Goal: Communication & Community: Answer question/provide support

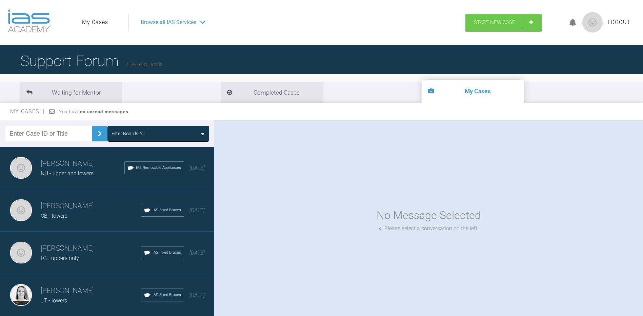
scroll to position [34, 0]
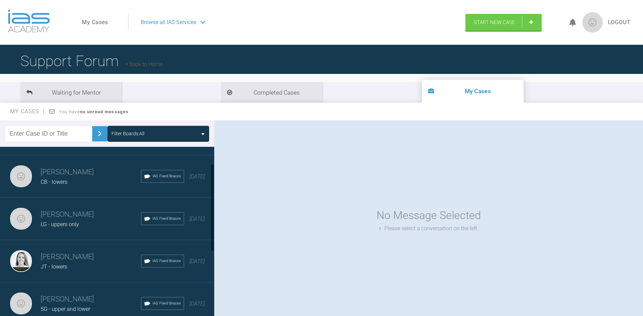
click at [76, 261] on h3 "[PERSON_NAME]" at bounding box center [91, 257] width 100 height 12
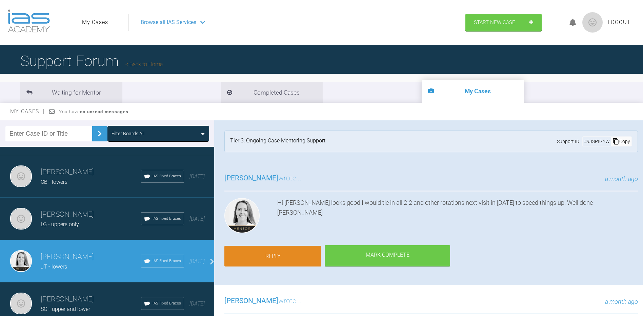
click at [288, 258] on link "Reply" at bounding box center [272, 256] width 97 height 21
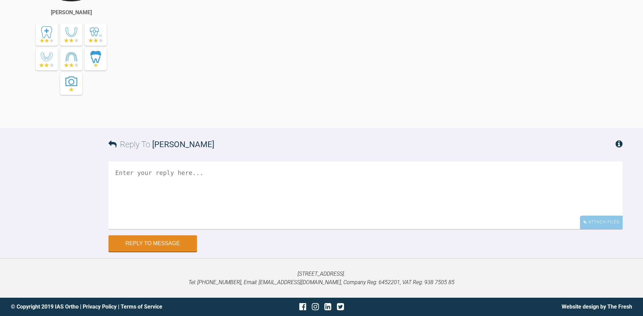
scroll to position [2780, 0]
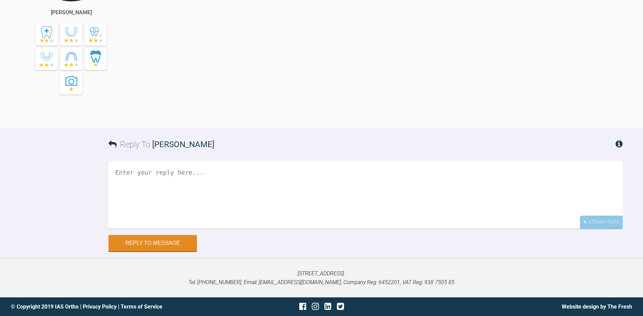
click at [138, 172] on textarea at bounding box center [365, 195] width 514 height 68
click at [273, 173] on textarea "Hi. Next visit. IPR 3-3 and moved to 020 wire. Many thanks. [PERSON_NAME]" at bounding box center [365, 195] width 514 height 68
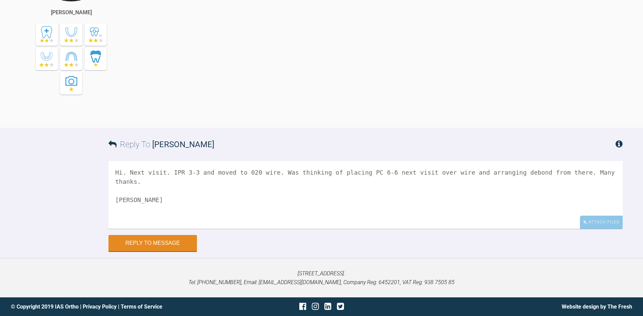
click at [501, 175] on textarea "Hi. Next visit. IPR 3-3 and moved to 020 wire. Was thinking of placing PC 6-6 n…" at bounding box center [365, 195] width 514 height 68
type textarea "Hi. Next visit. IPR 3-3 and moved to 020 wire. Was thinking of placing PC 6-6 n…"
click at [611, 225] on div "Attach Files" at bounding box center [601, 222] width 43 height 13
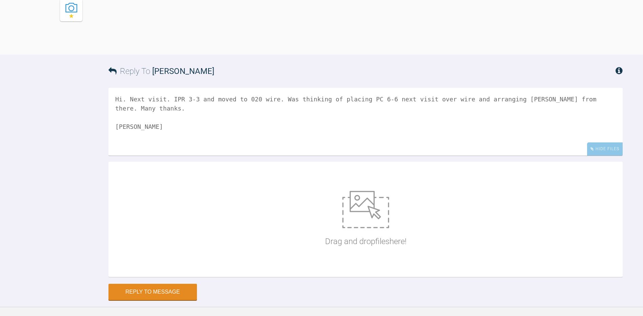
click at [376, 228] on img at bounding box center [365, 209] width 47 height 37
type input "C:\fakepath\IMG_6001.JPG"
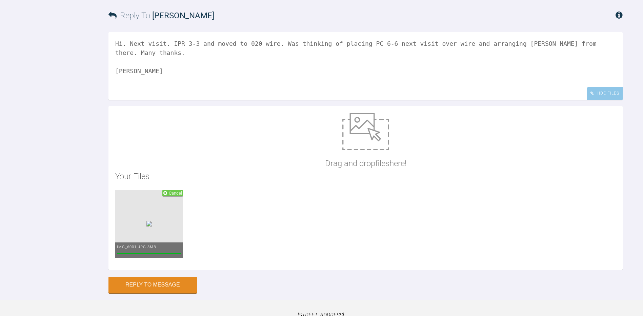
scroll to position [2848, 0]
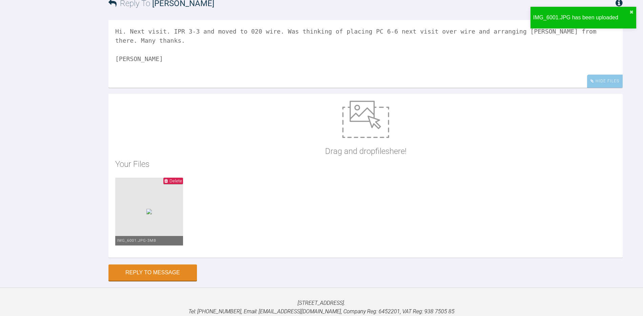
click at [357, 138] on img at bounding box center [365, 119] width 47 height 37
type input "C:\fakepath\IMG_6002.JPG"
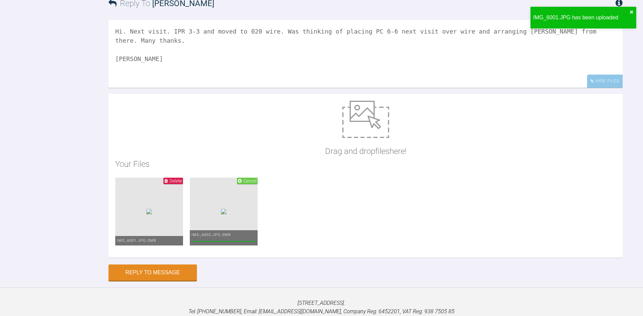
click at [366, 138] on img at bounding box center [365, 119] width 47 height 37
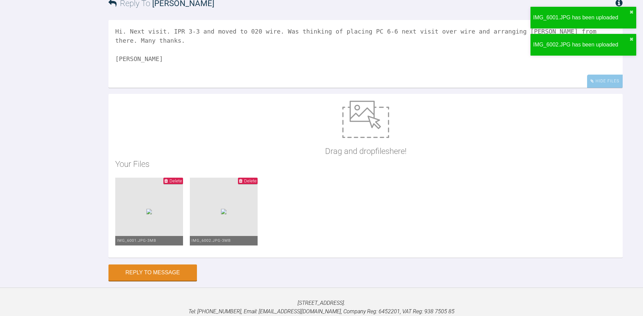
type input "C:\fakepath\IMG_6003.JPG"
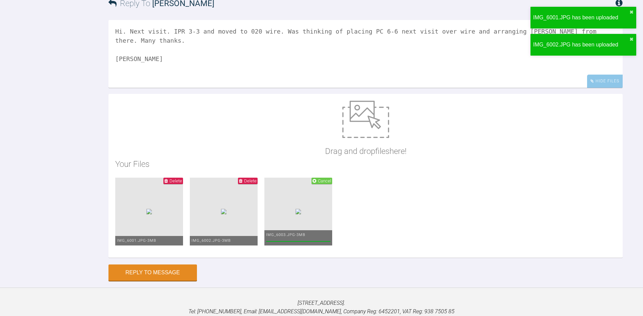
click at [368, 138] on img at bounding box center [365, 119] width 47 height 37
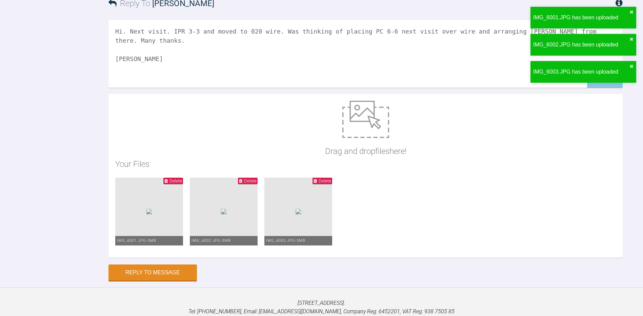
type input "C:\fakepath\IMG_6004.JPG"
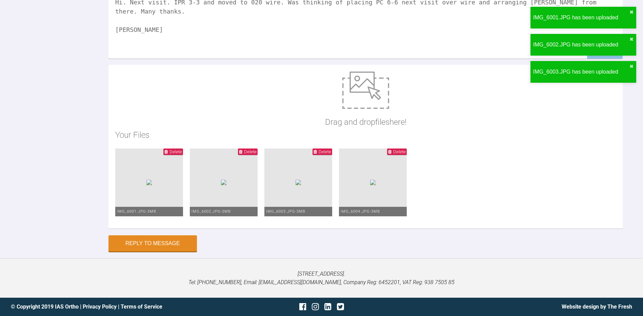
scroll to position [2950, 0]
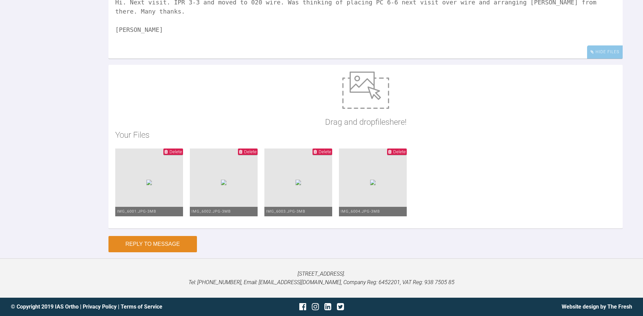
click at [185, 244] on button "Reply to Message" at bounding box center [152, 244] width 88 height 16
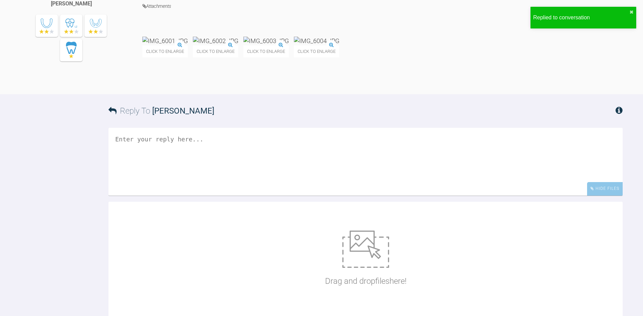
scroll to position [3013, 0]
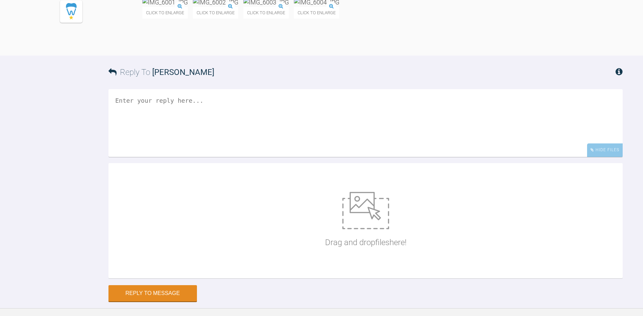
click at [179, 6] on img at bounding box center [164, 2] width 45 height 8
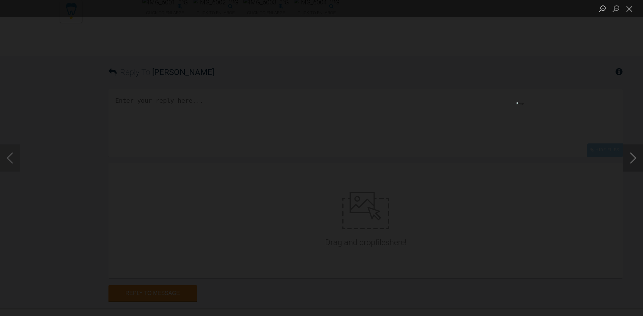
click at [632, 157] on button "Next image" at bounding box center [633, 157] width 20 height 27
click at [10, 161] on button "Previous image" at bounding box center [10, 157] width 20 height 27
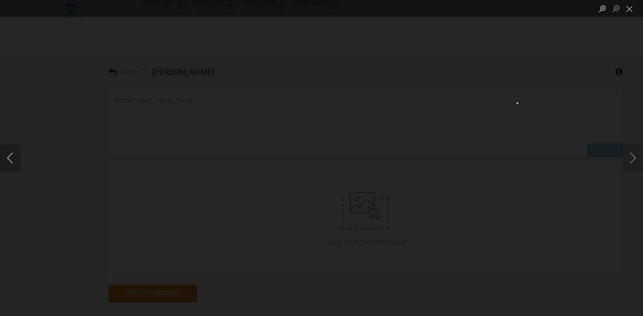
click at [10, 161] on button "Previous image" at bounding box center [10, 157] width 20 height 27
click at [626, 11] on button "Close lightbox" at bounding box center [630, 9] width 14 height 12
